Goal: Check status: Check status

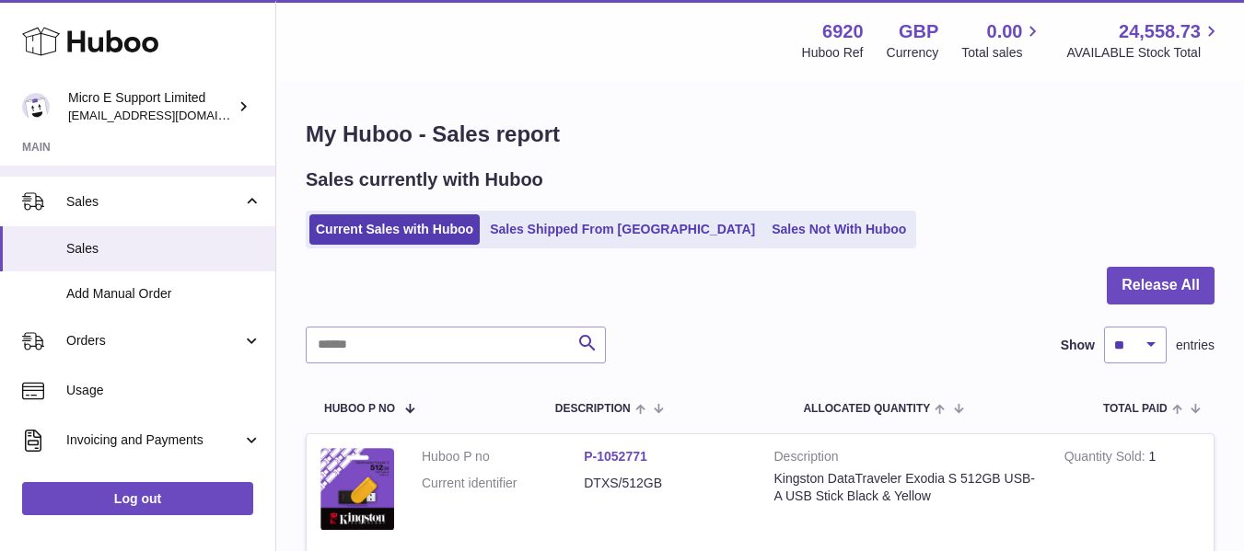
scroll to position [325, 0]
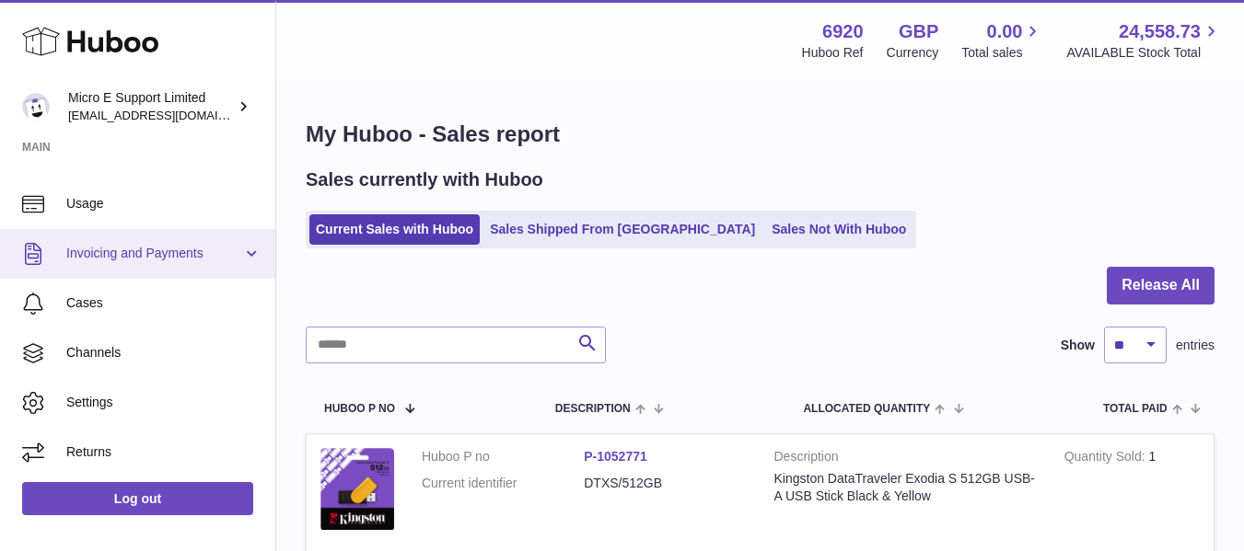
click at [141, 262] on span "Invoicing and Payments" at bounding box center [154, 253] width 176 height 17
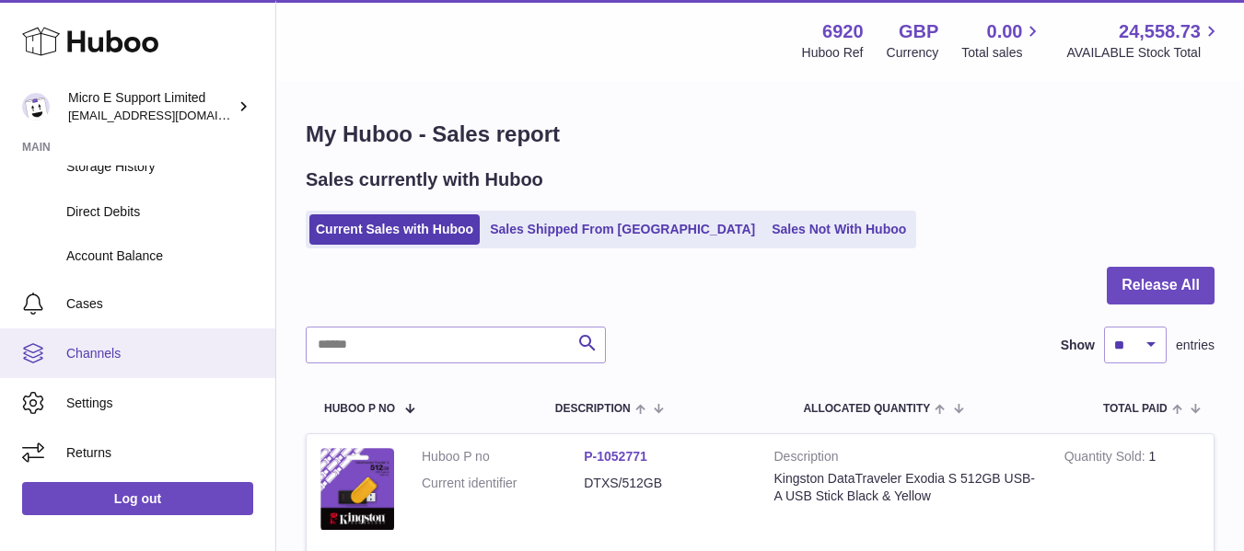
scroll to position [0, 0]
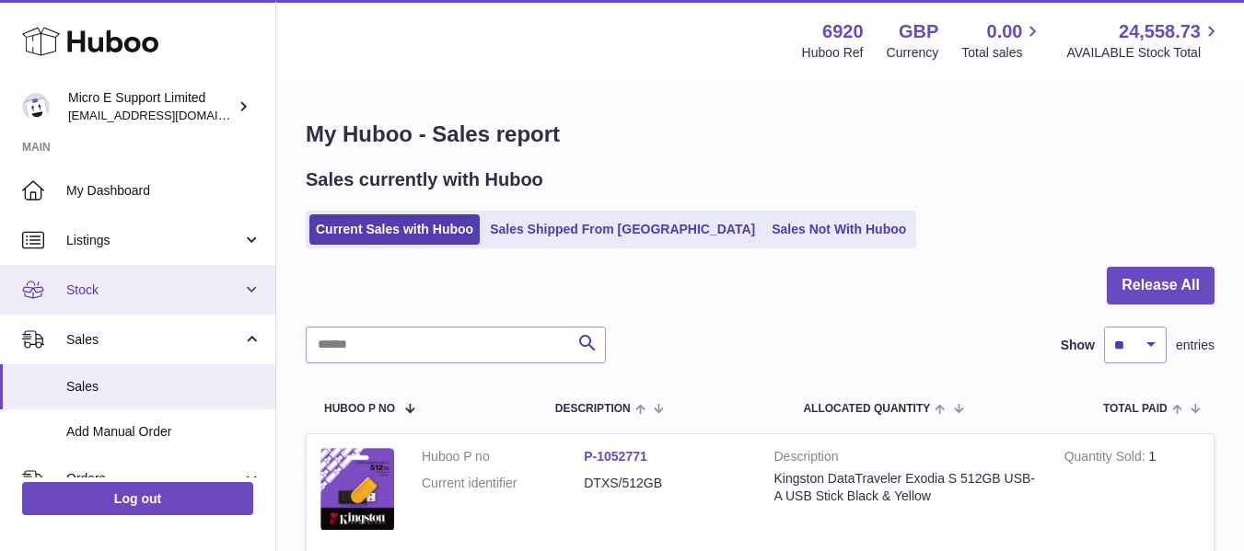
click at [168, 289] on span "Stock" at bounding box center [154, 290] width 176 height 17
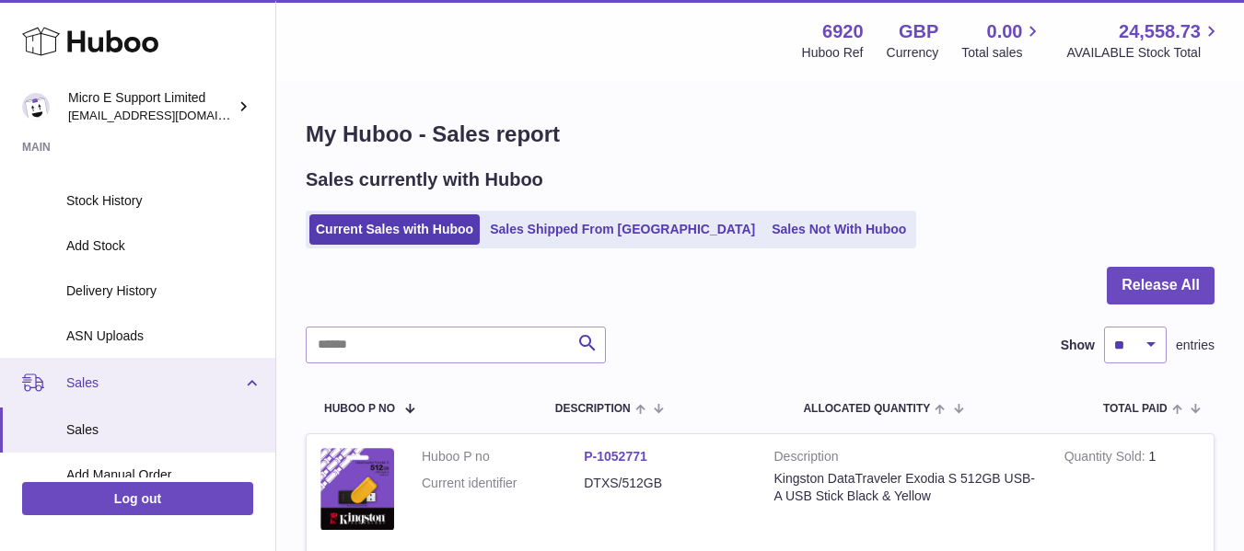
scroll to position [184, 0]
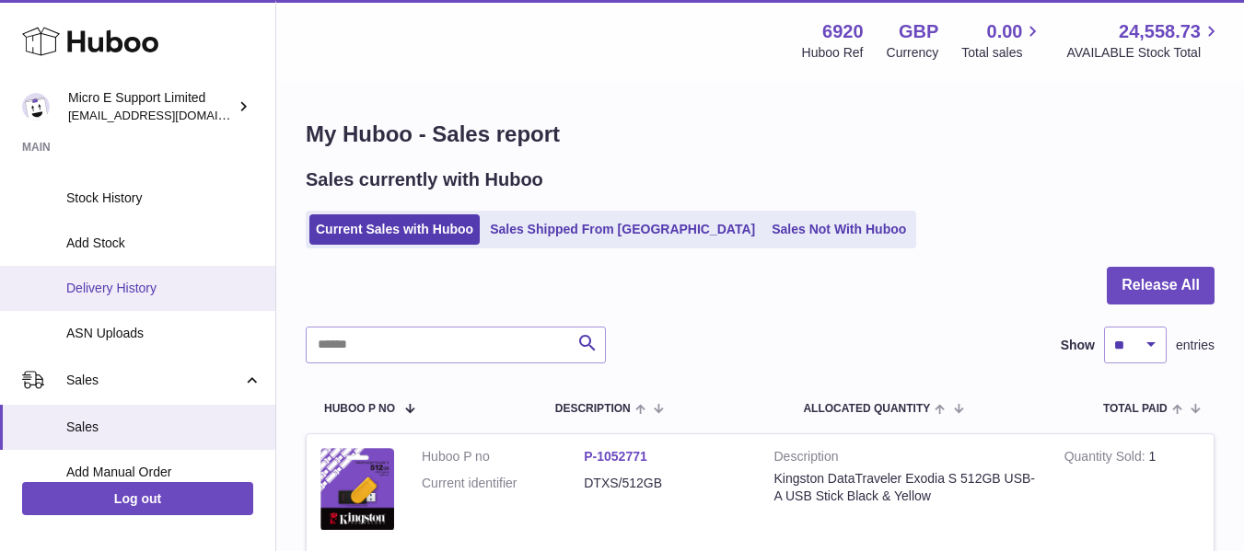
click at [134, 289] on span "Delivery History" at bounding box center [163, 288] width 195 height 17
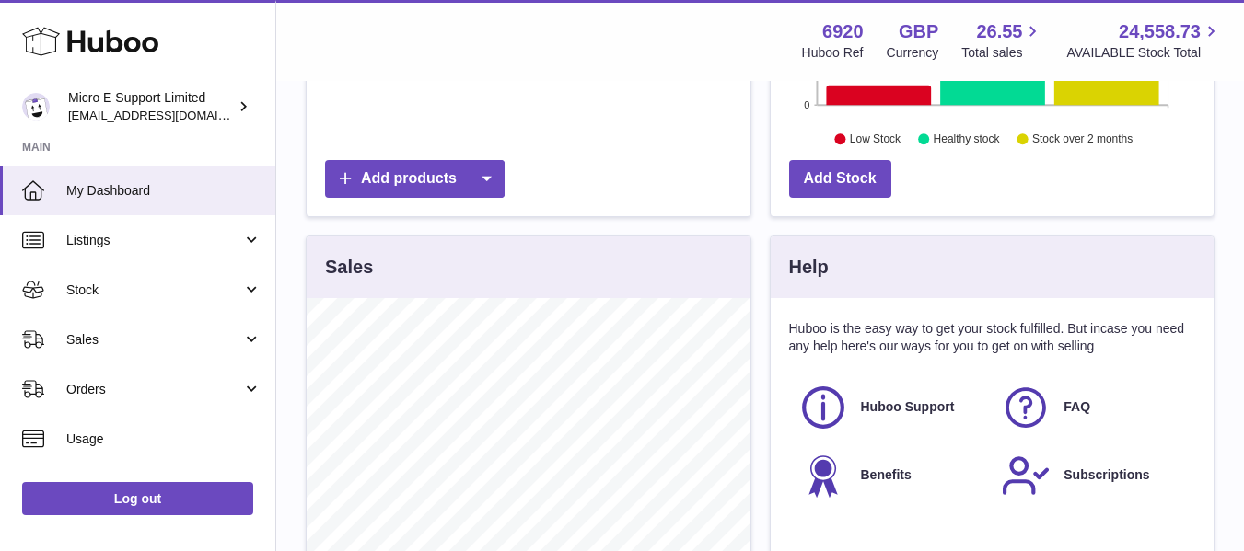
scroll to position [460, 0]
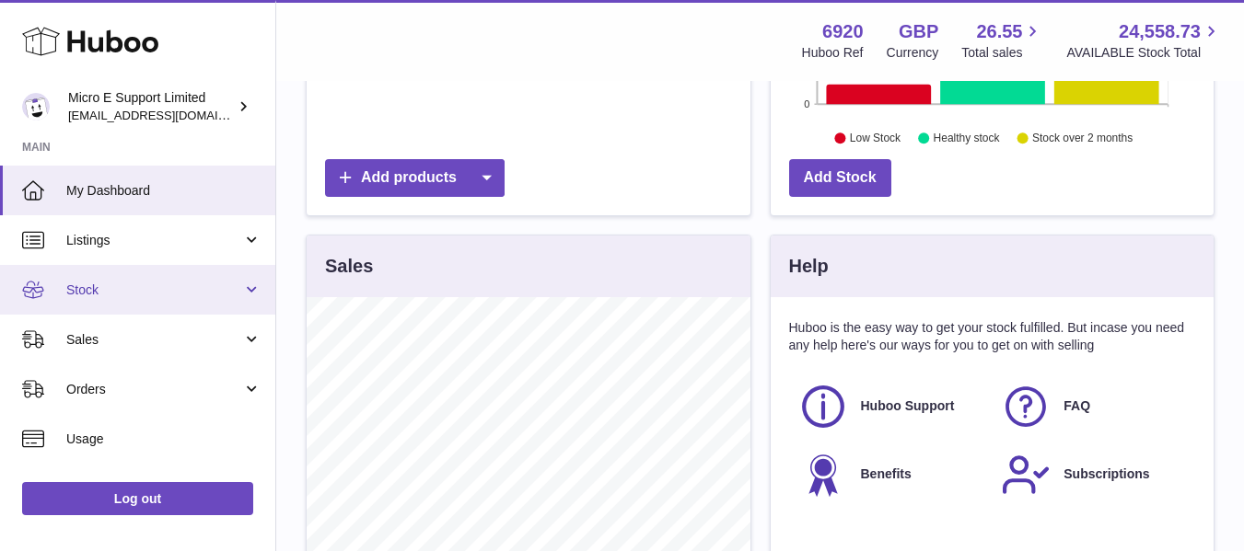
click at [201, 289] on span "Stock" at bounding box center [154, 290] width 176 height 17
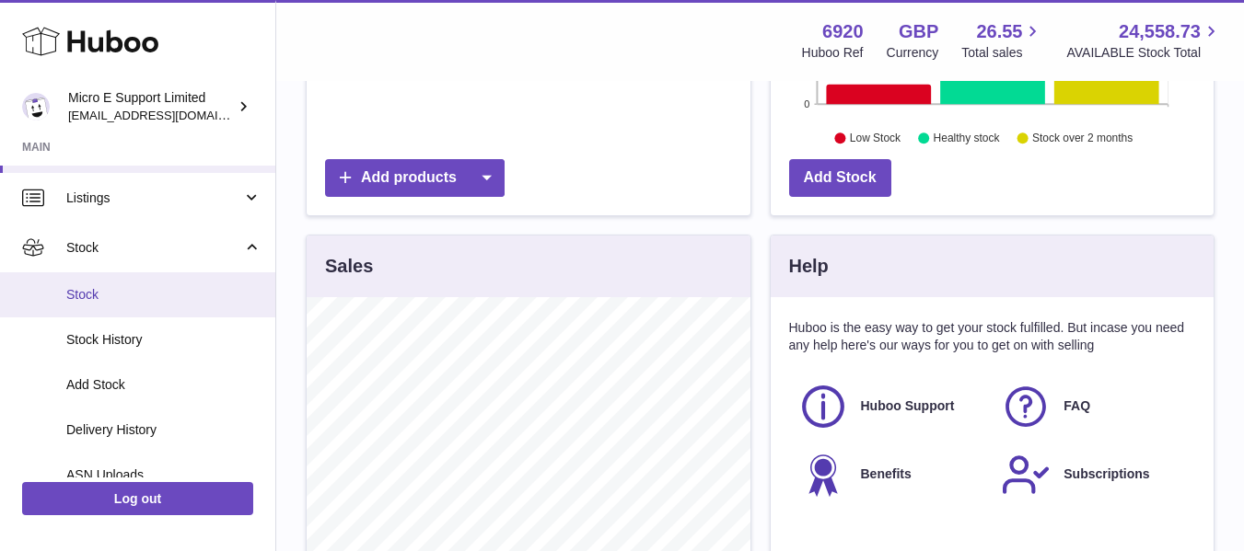
scroll to position [92, 0]
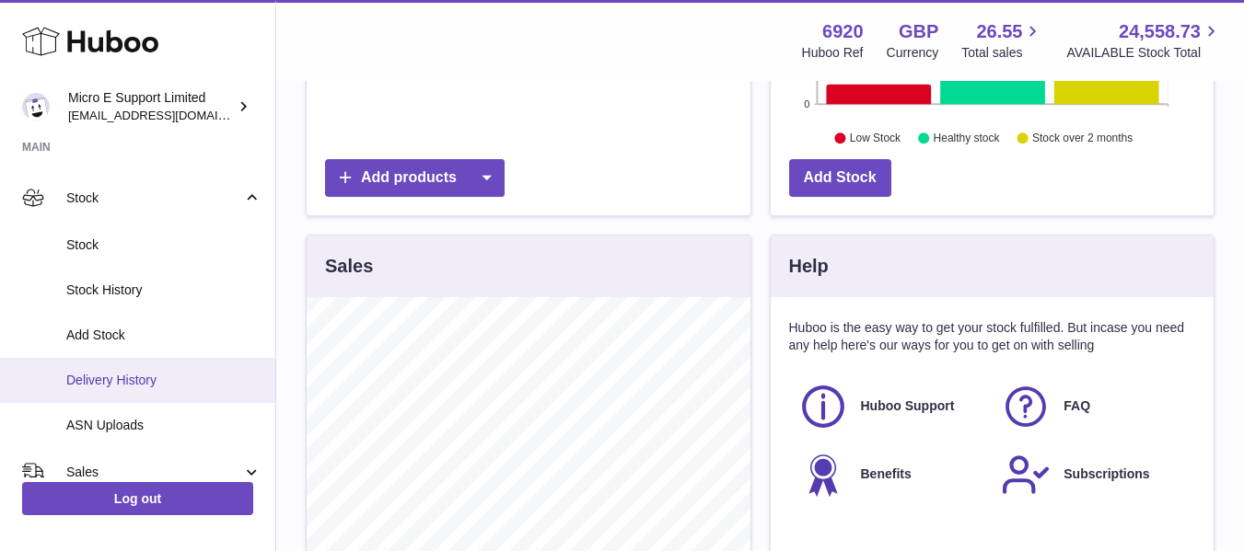
click at [121, 385] on span "Delivery History" at bounding box center [163, 380] width 195 height 17
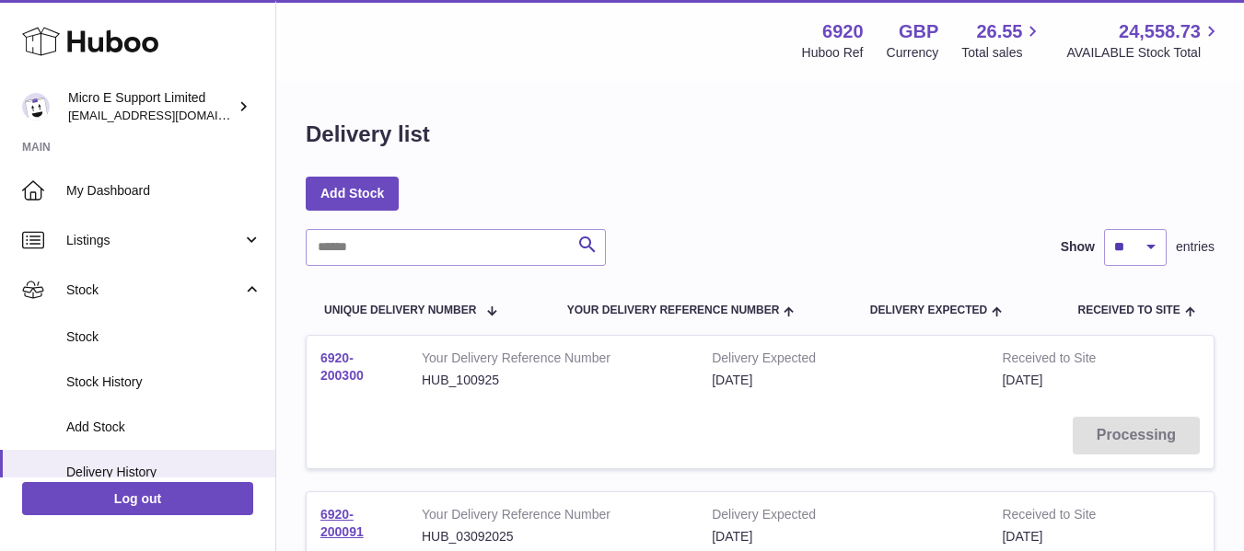
click at [334, 368] on link "6920-200300" at bounding box center [341, 367] width 43 height 32
